Goal: Task Accomplishment & Management: Complete application form

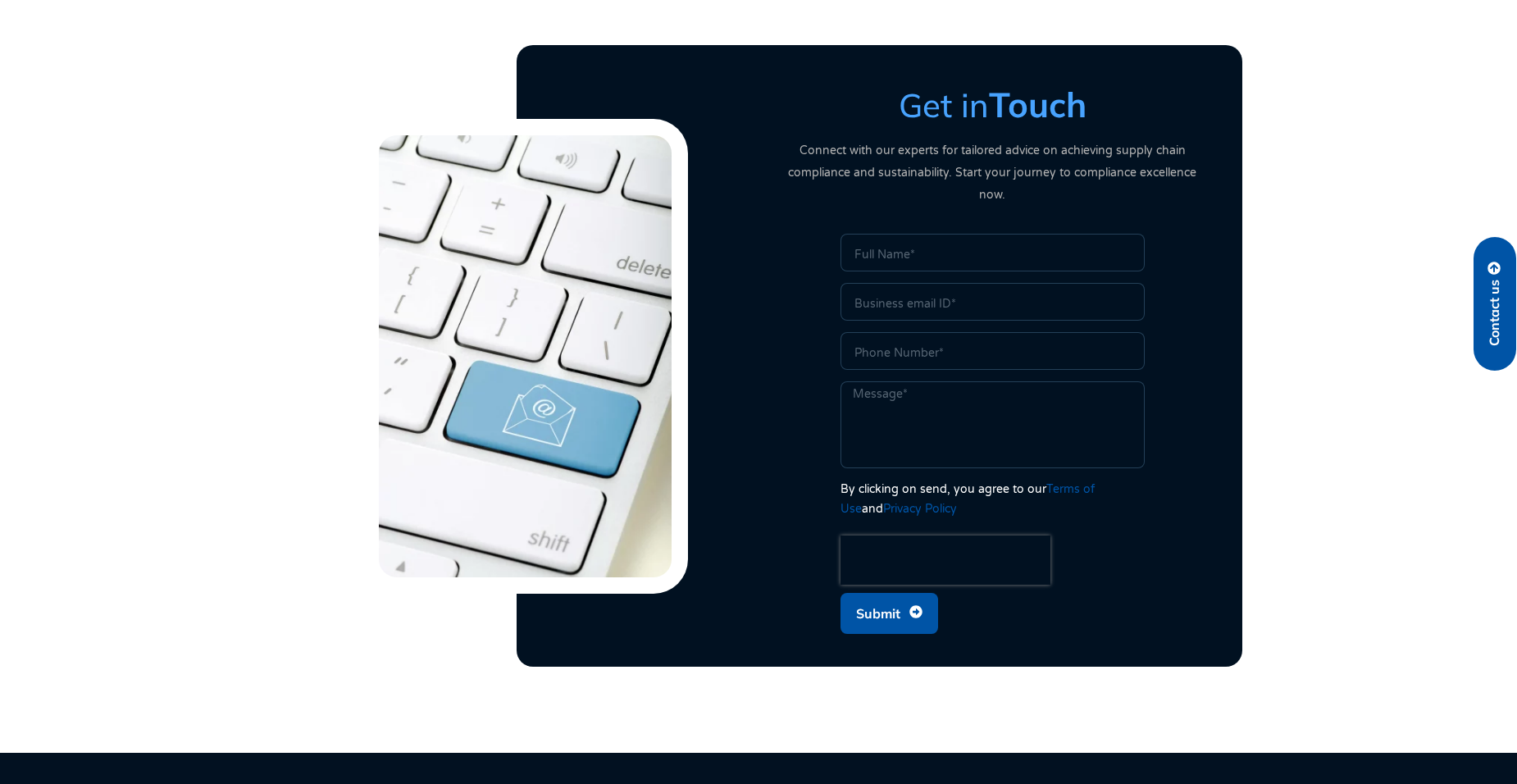
scroll to position [4123, 0]
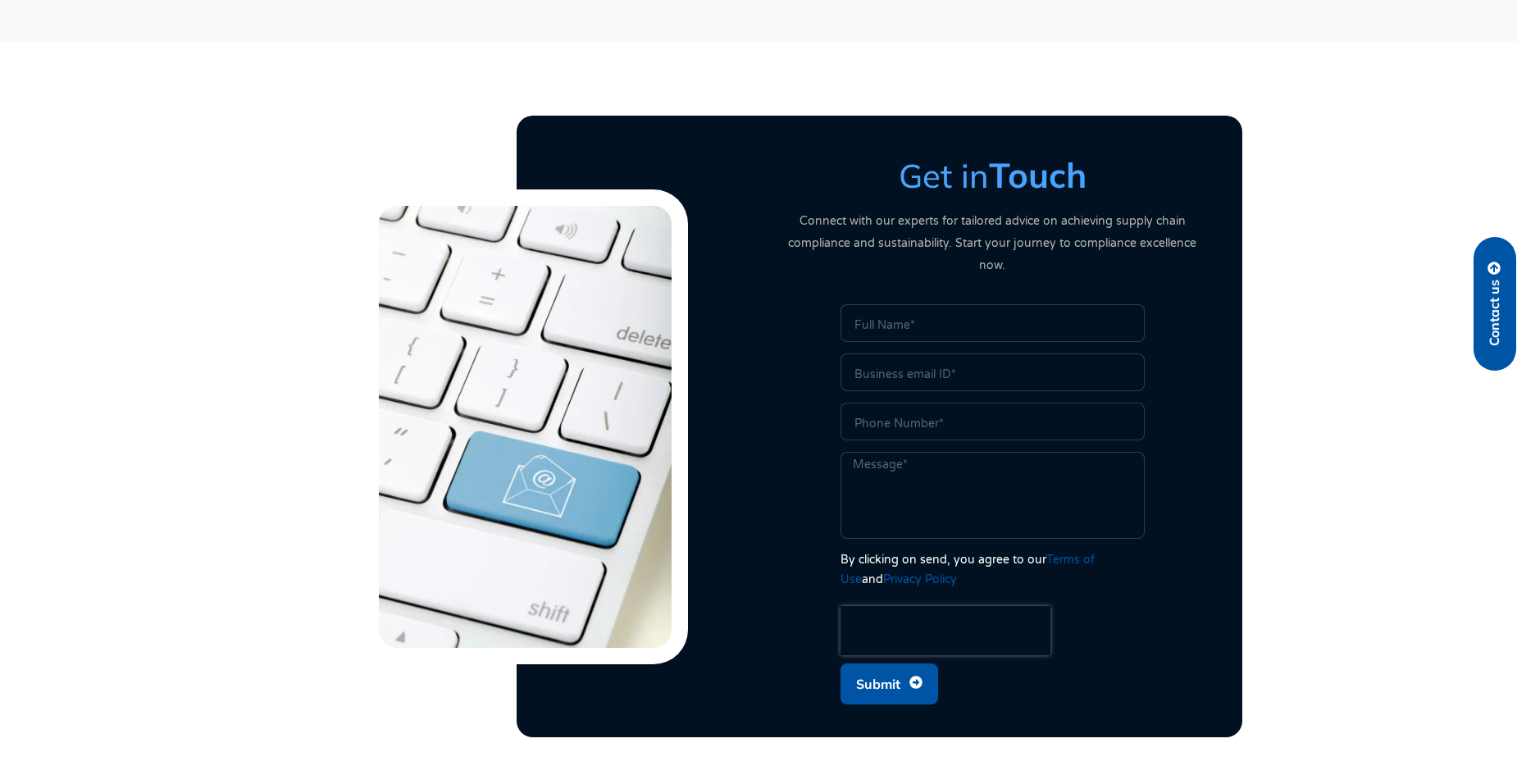
click at [934, 312] on input "Name" at bounding box center [993, 322] width 304 height 38
type input "DIREN, [PERSON_NAME]"
type input "[EMAIL_ADDRESS][DOMAIN_NAME]"
type input "0796809257"
drag, startPoint x: 960, startPoint y: 299, endPoint x: 907, endPoint y: 302, distance: 53.1
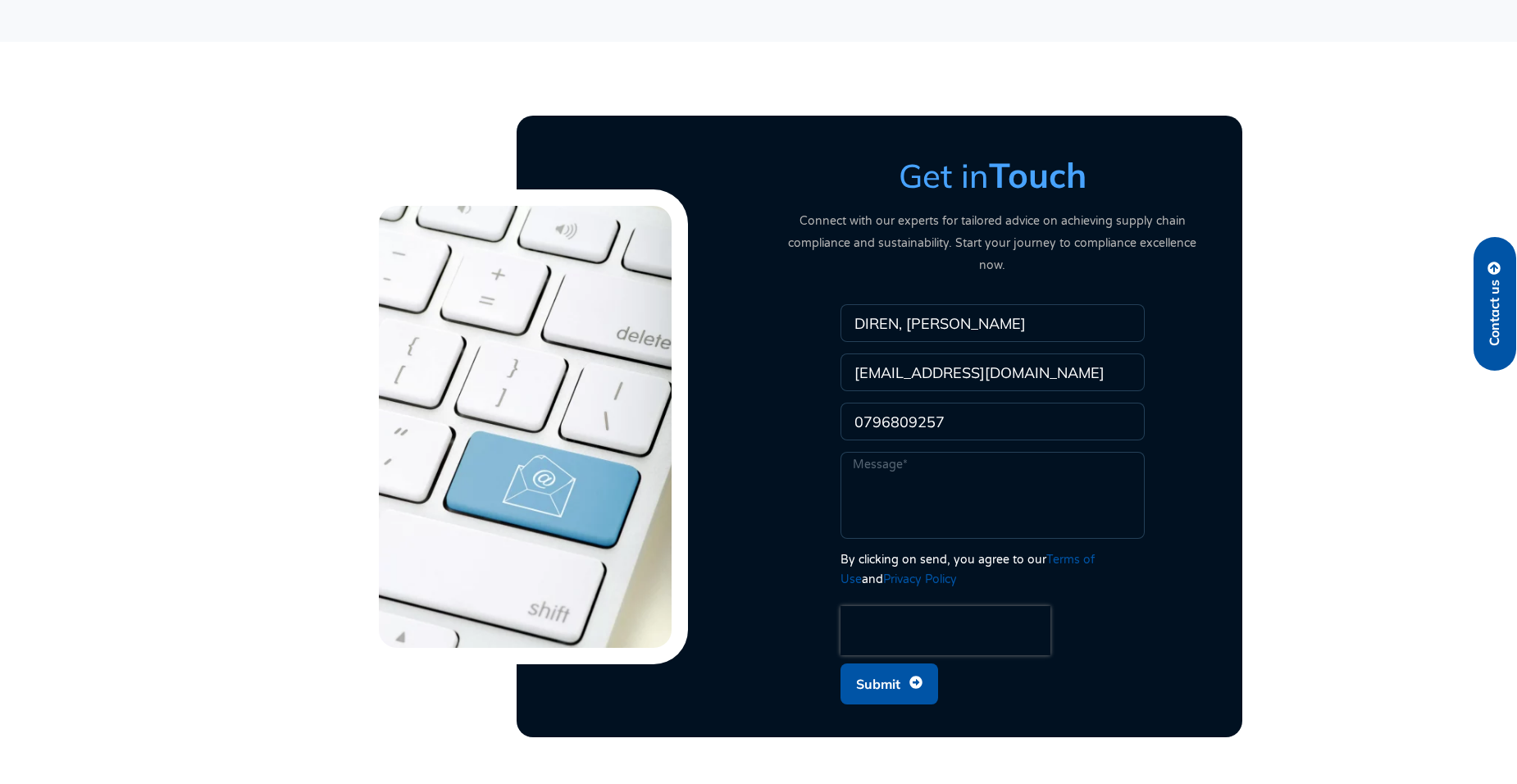
click at [907, 304] on input "DIREN, [PERSON_NAME]" at bounding box center [993, 322] width 304 height 38
type input "DIREN, BINICI"
click at [862, 403] on input "0796809257" at bounding box center [993, 421] width 304 height 38
type input "0041796809257"
click at [914, 452] on textarea "Message" at bounding box center [993, 495] width 304 height 87
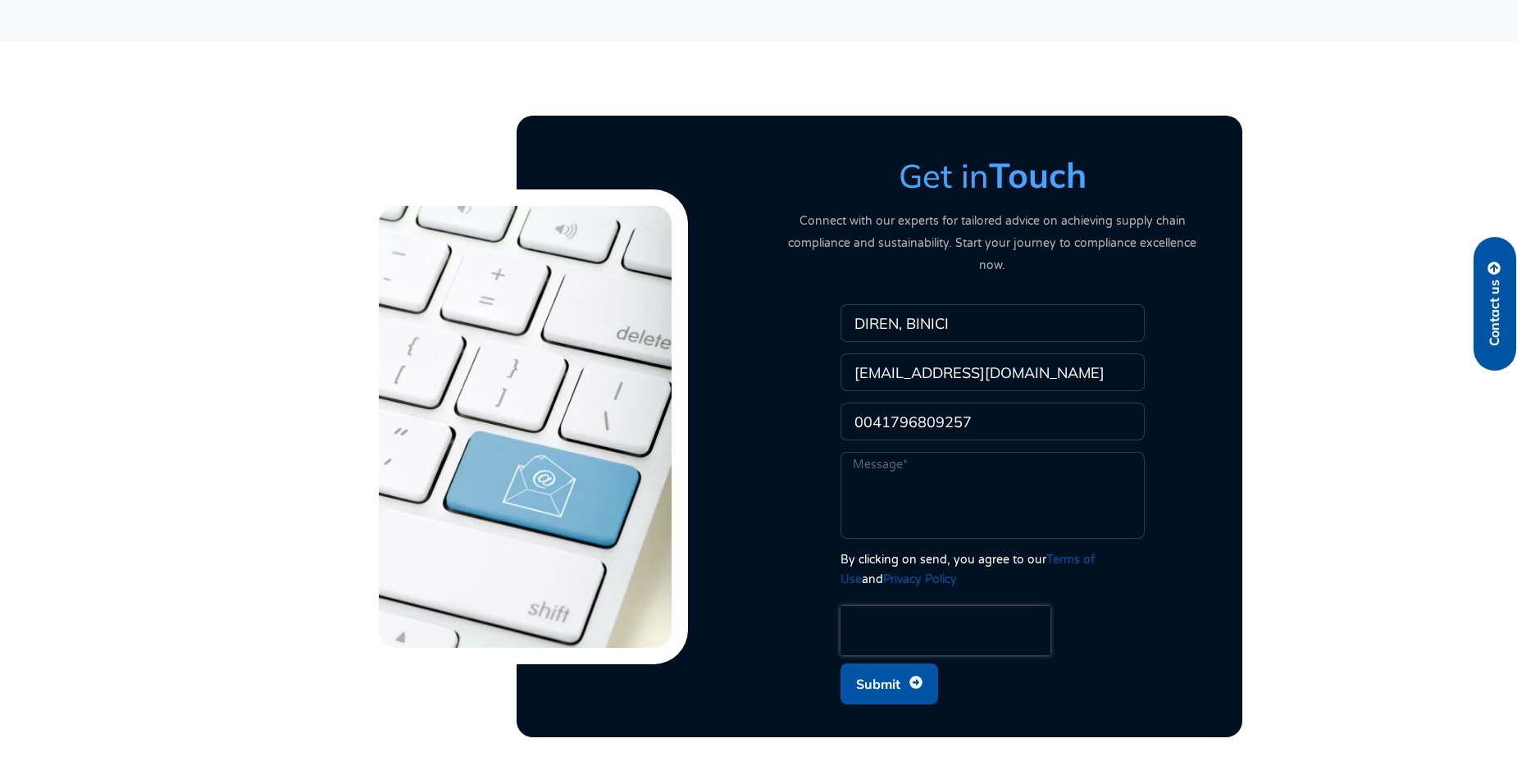
paste textarea "Dear MCS team, I'm Diren Binici, Indirect Purchasing Manager for LEM group (150…"
drag, startPoint x: 1056, startPoint y: 456, endPoint x: 890, endPoint y: 437, distance: 167.1
click at [890, 452] on textarea "Dear MCS team, I'm Diren Binici, Indirect Purchasing Manager for LEM group (150…" at bounding box center [993, 495] width 304 height 87
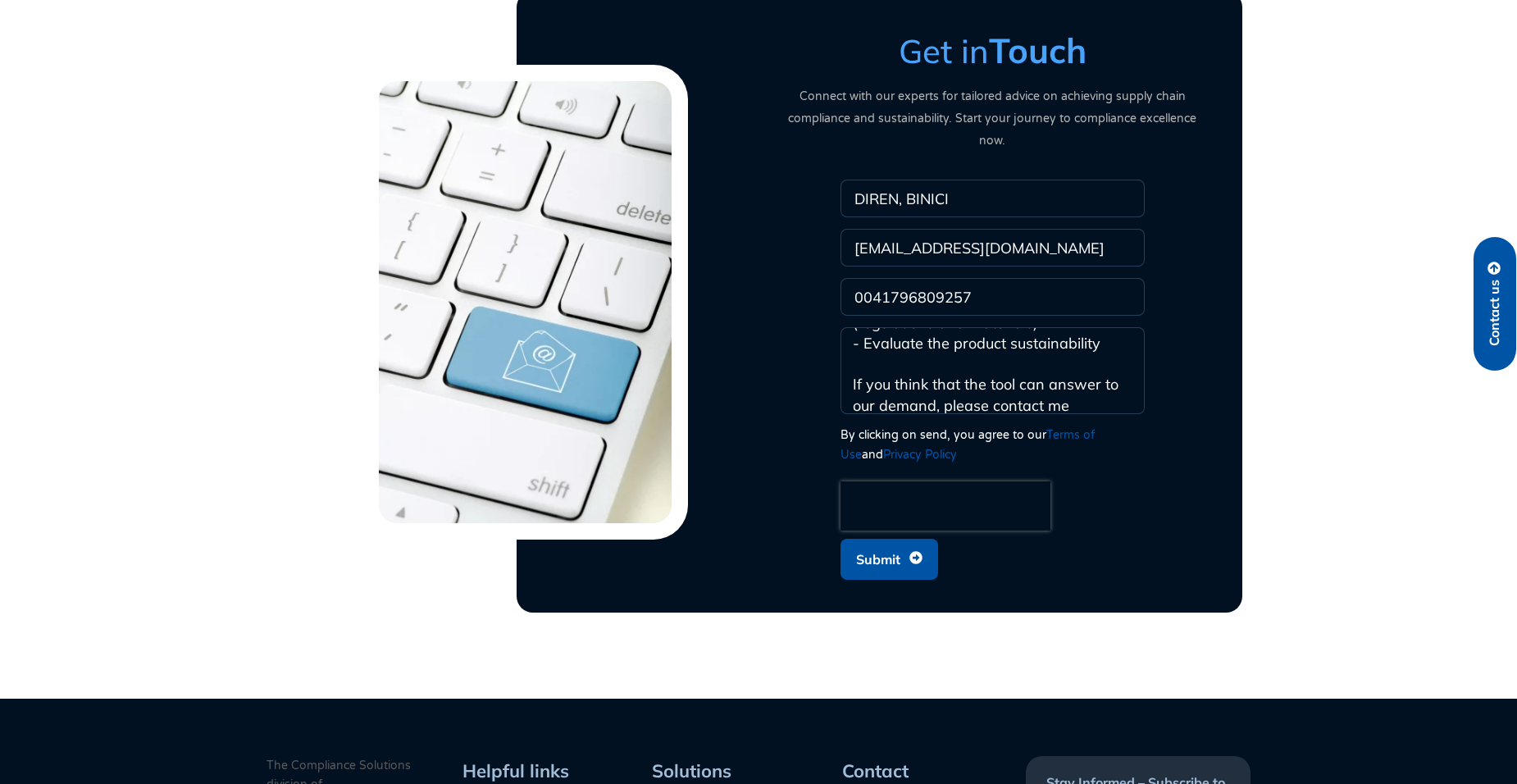
scroll to position [604, 0]
type textarea "Dear [PERSON_NAME], Madam I'm Diren Binici, Indirect Purchasing Manager for LEM…"
click at [895, 543] on span "Submit" at bounding box center [878, 559] width 44 height 31
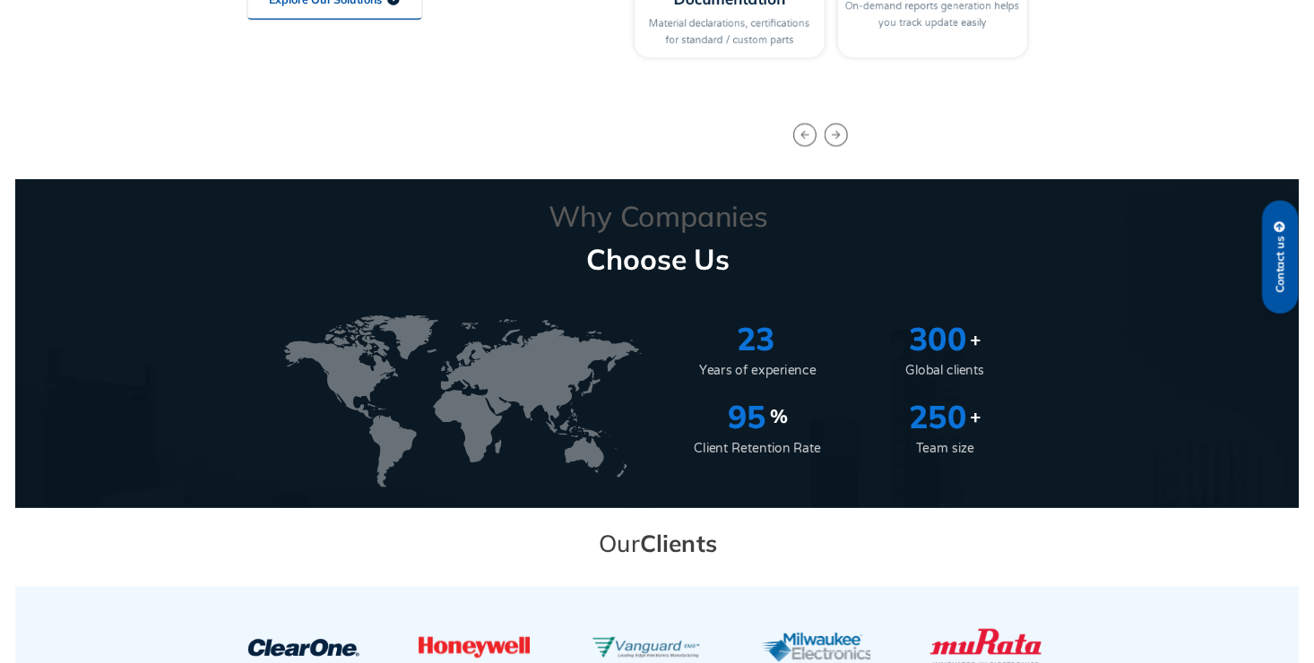
scroll to position [0, 0]
